Goal: Task Accomplishment & Management: Use online tool/utility

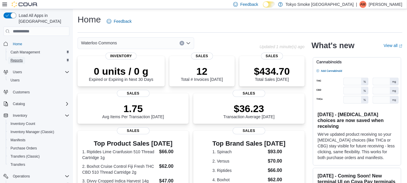
click at [25, 57] on link "Reports" at bounding box center [16, 60] width 17 height 7
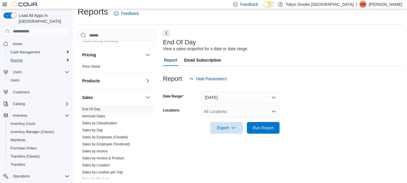
scroll to position [348, 0]
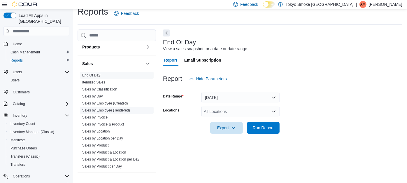
click at [125, 109] on link "Sales by Employee (Tendered)" at bounding box center [106, 110] width 48 height 4
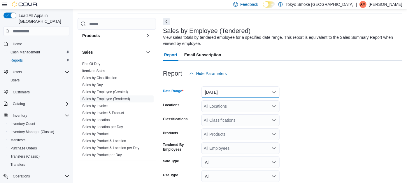
click at [219, 92] on button "[DATE]" at bounding box center [241, 92] width 78 height 12
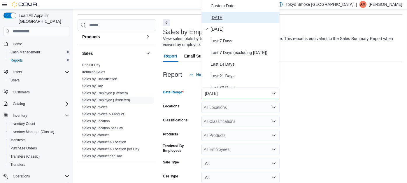
click at [216, 18] on span "[DATE]" at bounding box center [244, 17] width 67 height 7
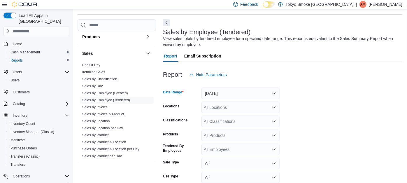
click at [212, 103] on div "All Locations" at bounding box center [241, 108] width 78 height 12
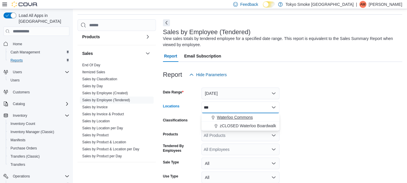
type input "***"
click at [245, 115] on span "Waterloo Commons" at bounding box center [235, 117] width 36 height 6
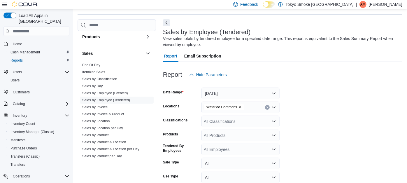
click at [334, 128] on form "Date Range [DATE] Locations [GEOGRAPHIC_DATA] Commons Classifications All Class…" at bounding box center [283, 147] width 240 height 133
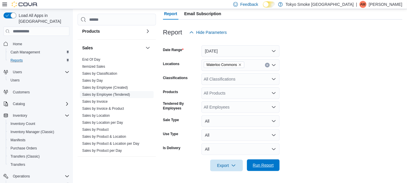
click at [274, 165] on span "Run Report" at bounding box center [264, 165] width 26 height 12
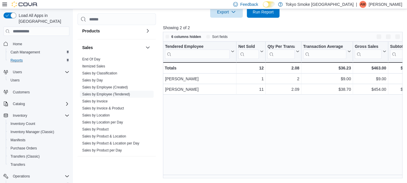
scroll to position [214, 0]
